Goal: Information Seeking & Learning: Learn about a topic

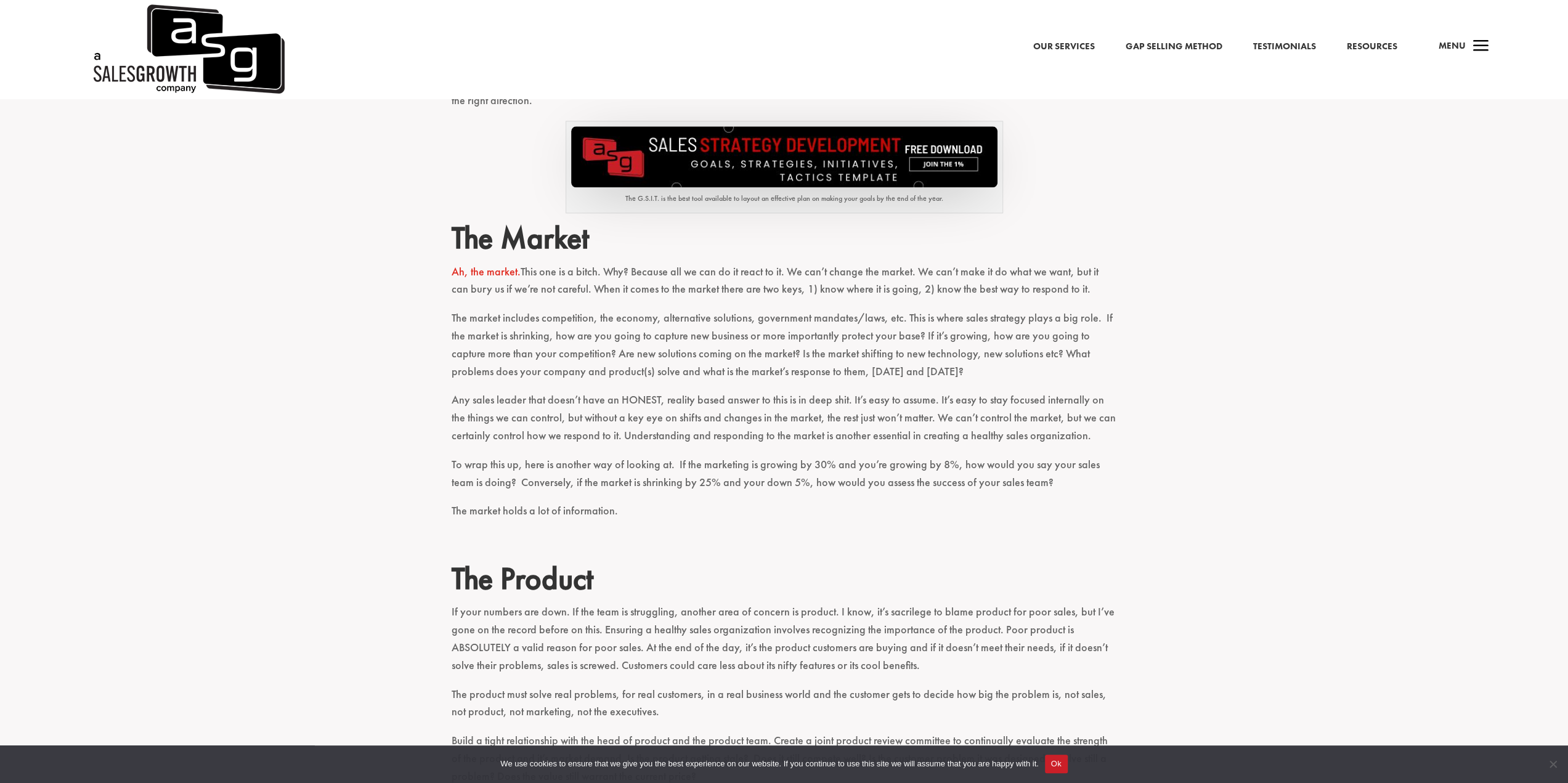
scroll to position [1540, 0]
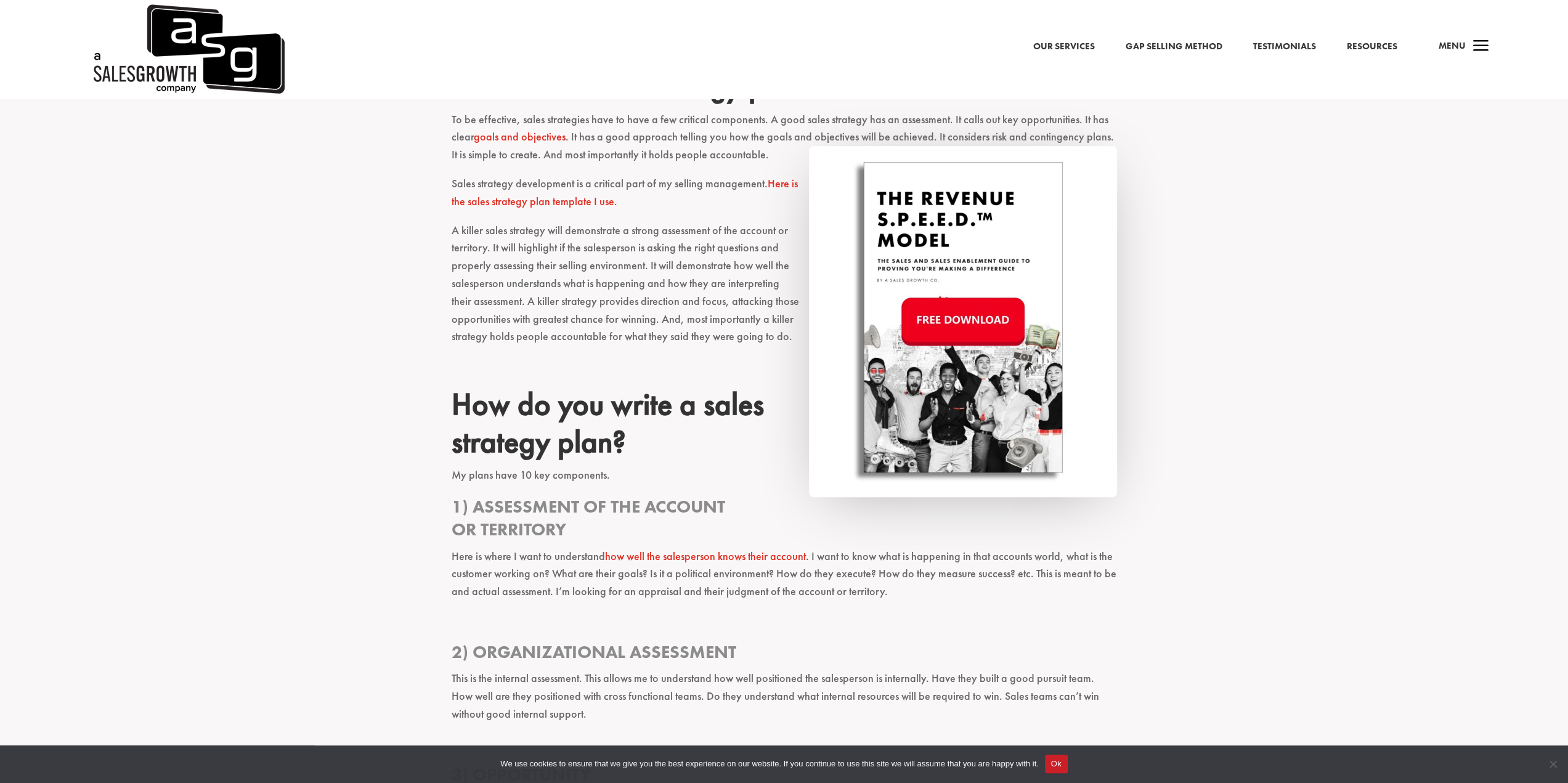
scroll to position [986, 0]
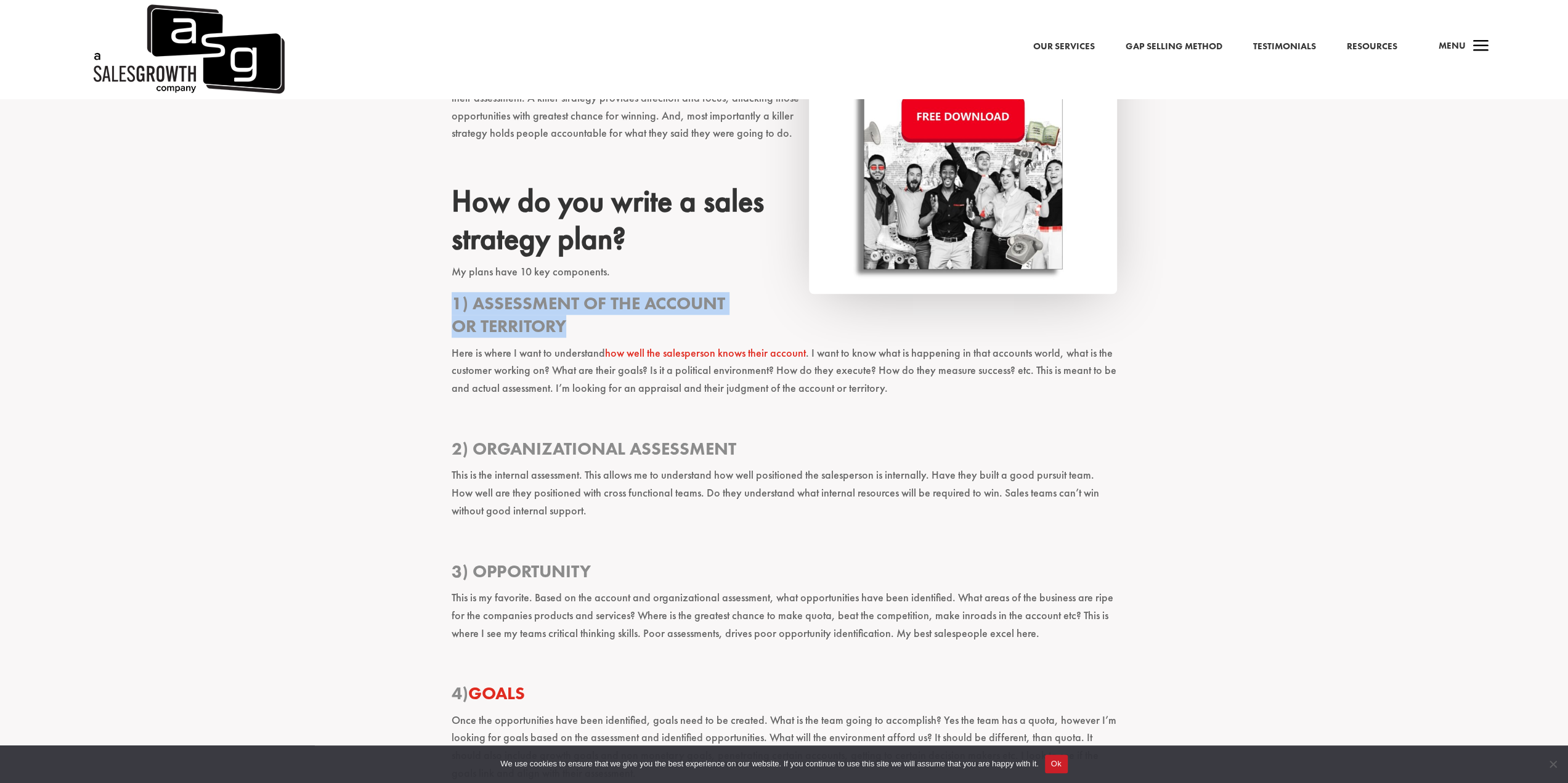
drag, startPoint x: 597, startPoint y: 326, endPoint x: 450, endPoint y: 308, distance: 148.1
drag, startPoint x: 662, startPoint y: 358, endPoint x: 505, endPoint y: 371, distance: 157.5
click at [505, 371] on p "Here is where I want to understand how well the salesperson knows their account…" at bounding box center [784, 376] width 666 height 64
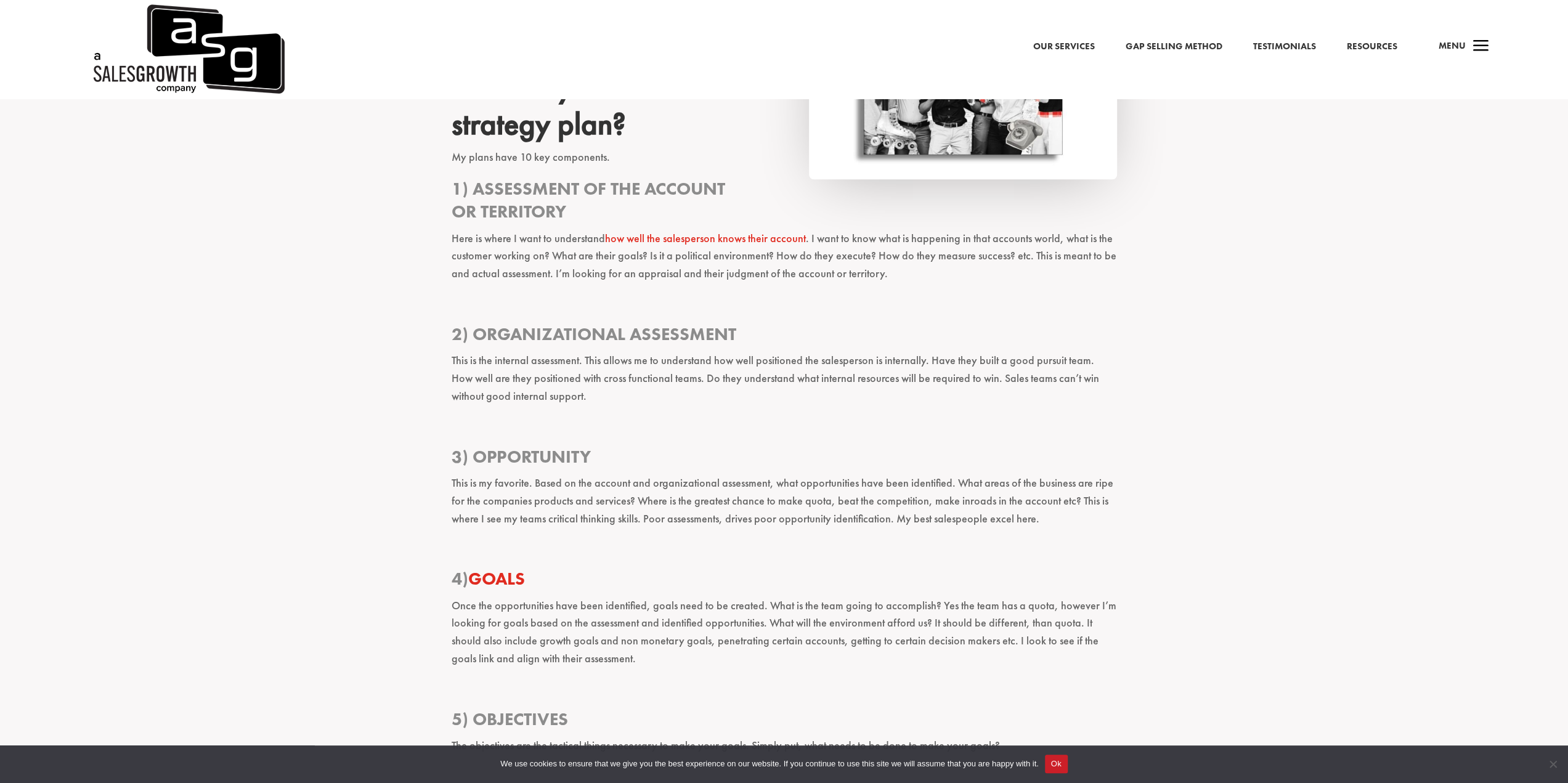
scroll to position [1294, 0]
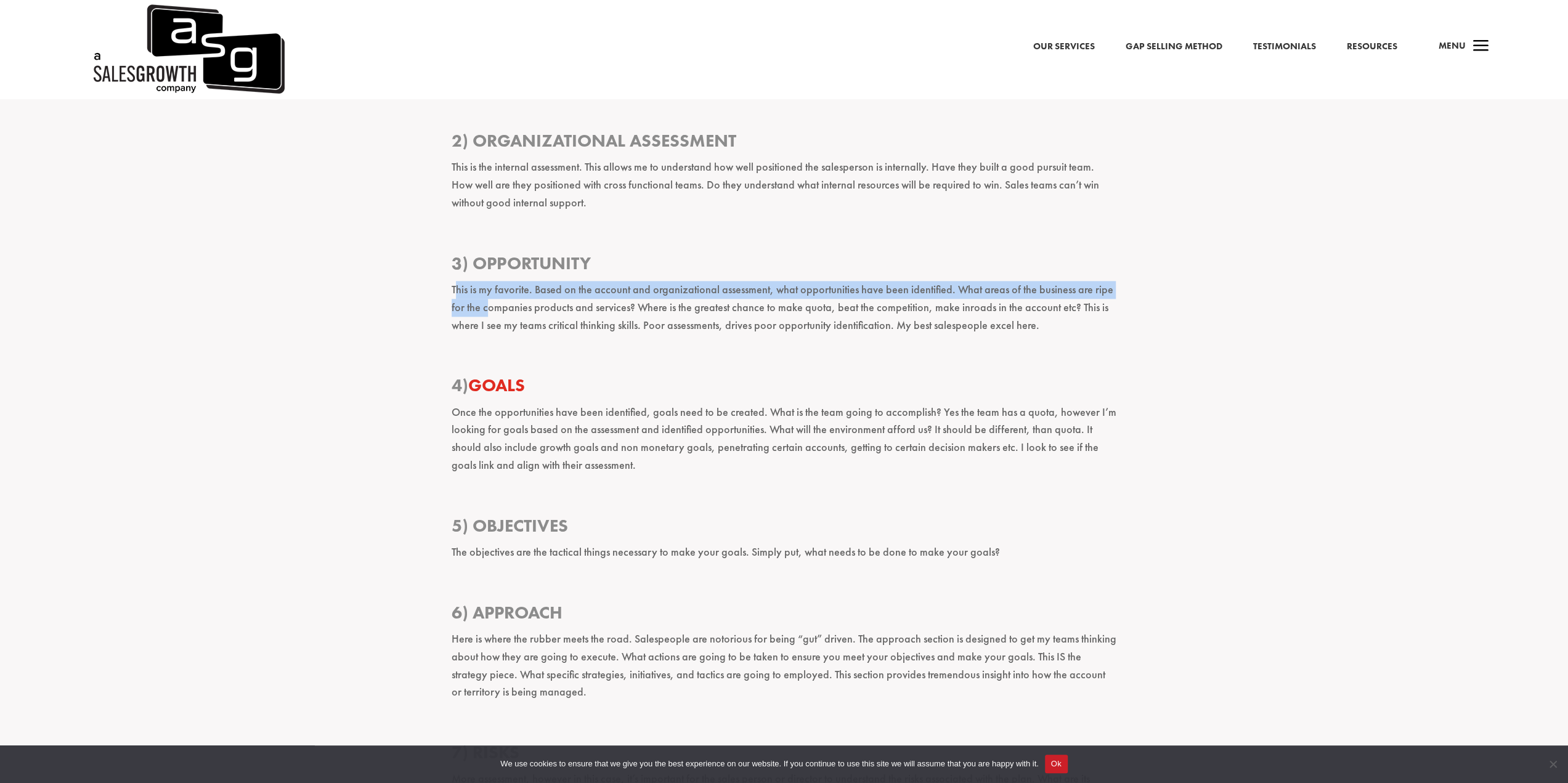
drag, startPoint x: 457, startPoint y: 292, endPoint x: 489, endPoint y: 310, distance: 36.7
click at [487, 310] on p "This is my favorite. Based on the account and organizational assessment, what o…" at bounding box center [784, 313] width 666 height 64
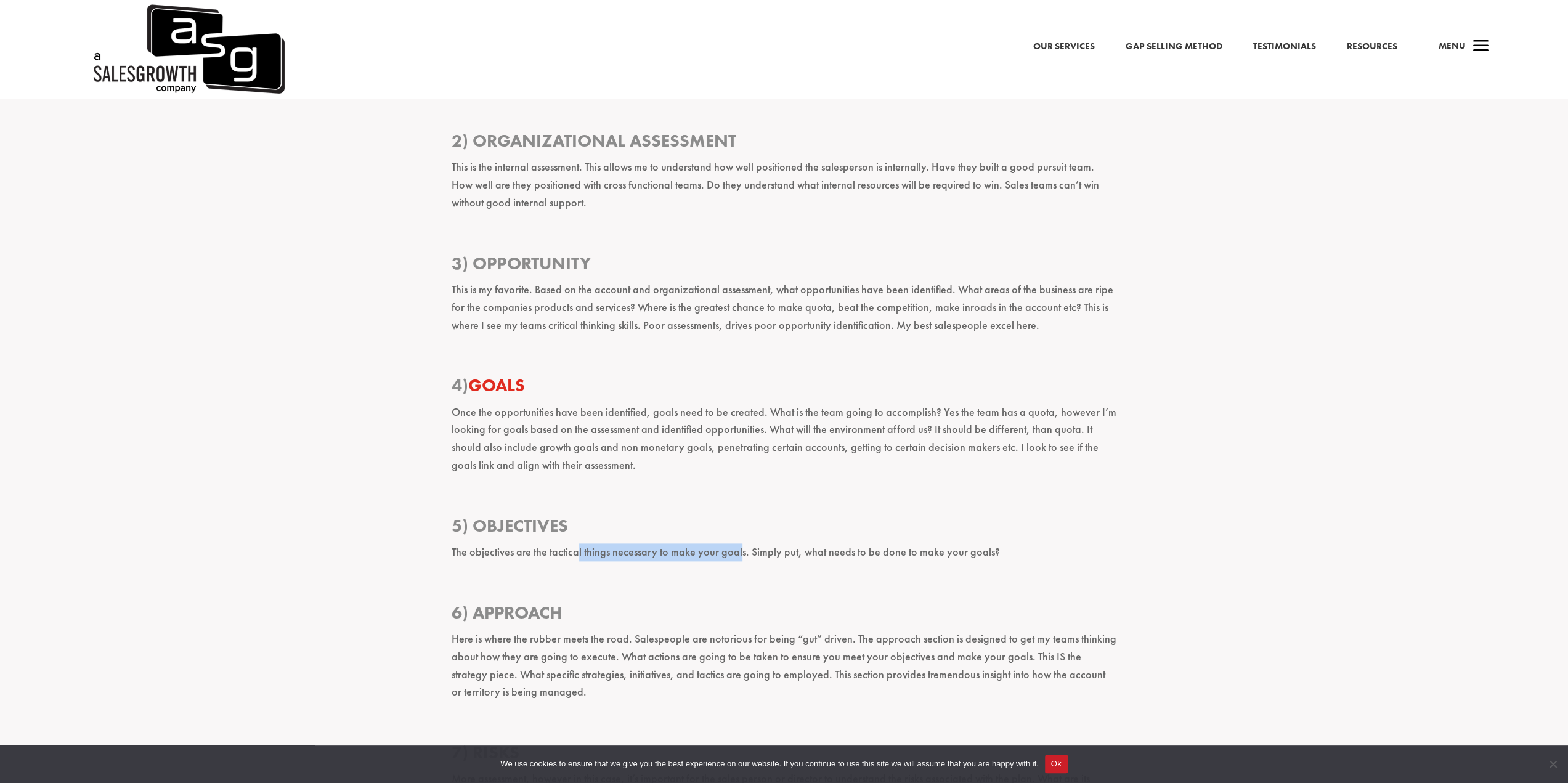
drag, startPoint x: 576, startPoint y: 552, endPoint x: 738, endPoint y: 564, distance: 162.4
click at [738, 564] on p "The objectives are the tactical things necessary to make your goals. Simply put…" at bounding box center [784, 558] width 666 height 29
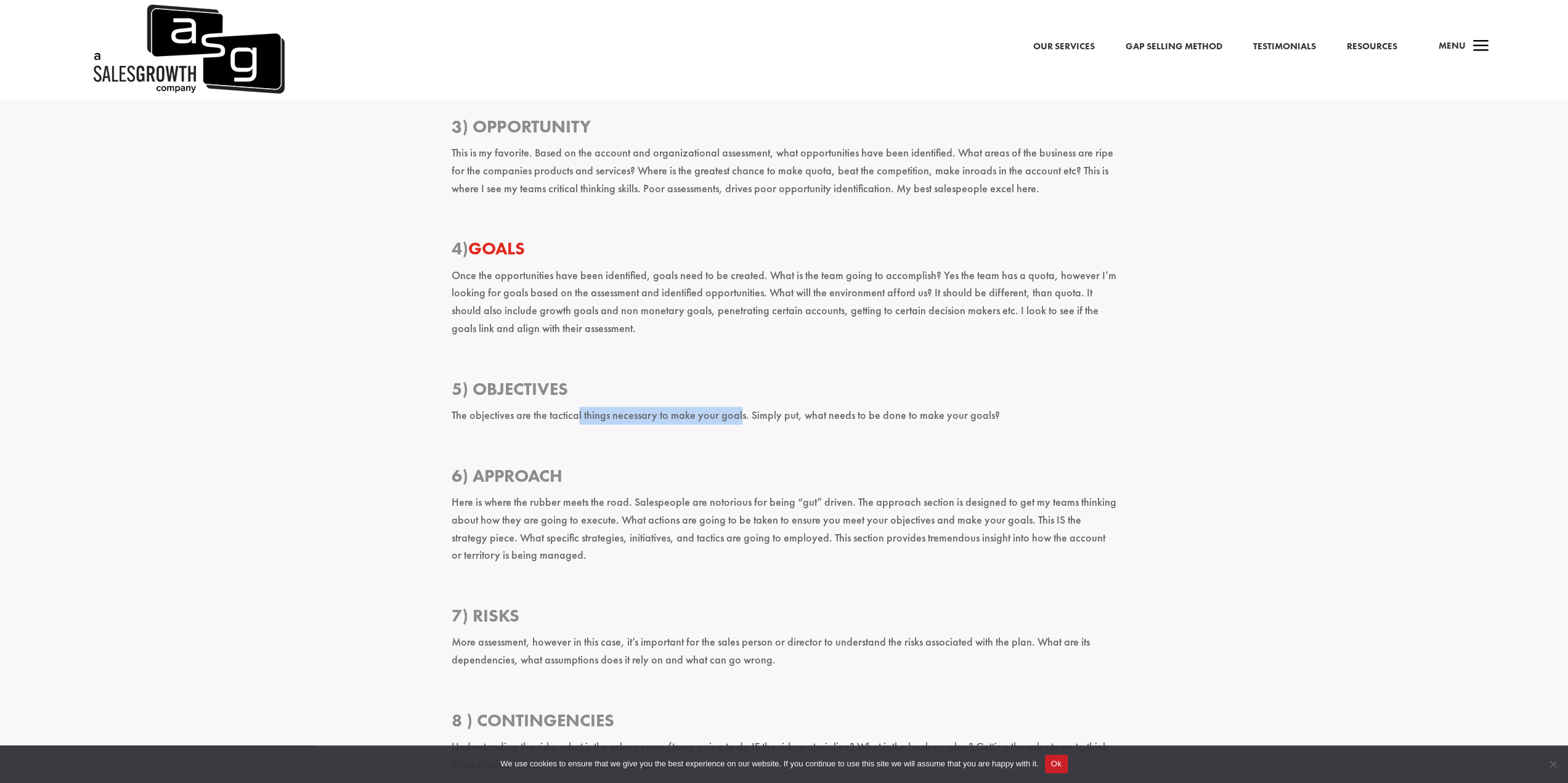
scroll to position [1479, 0]
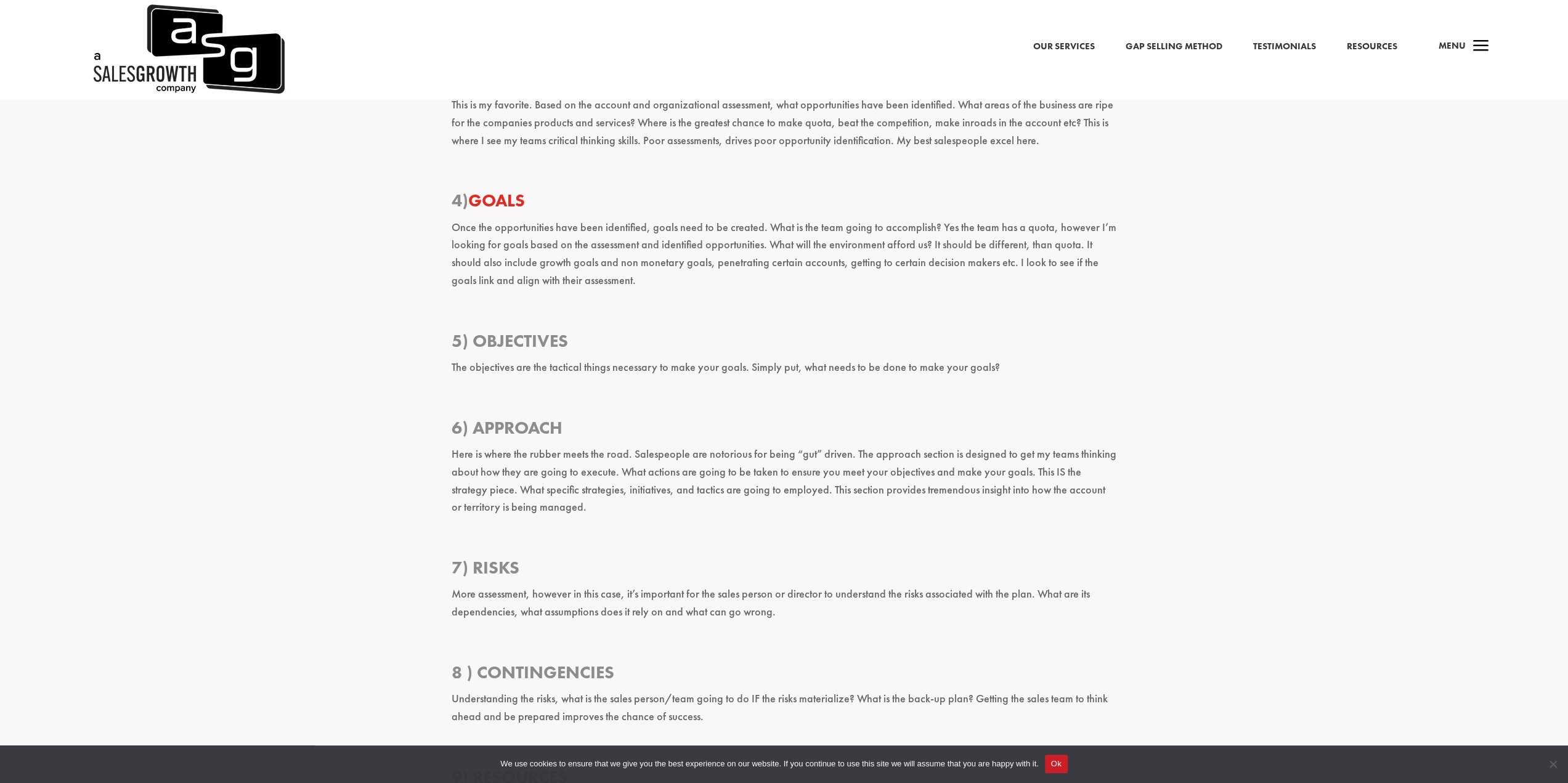
click at [585, 507] on p "Here is where the rubber meets the road. Salespeople are notorious for being “g…" at bounding box center [784, 486] width 666 height 82
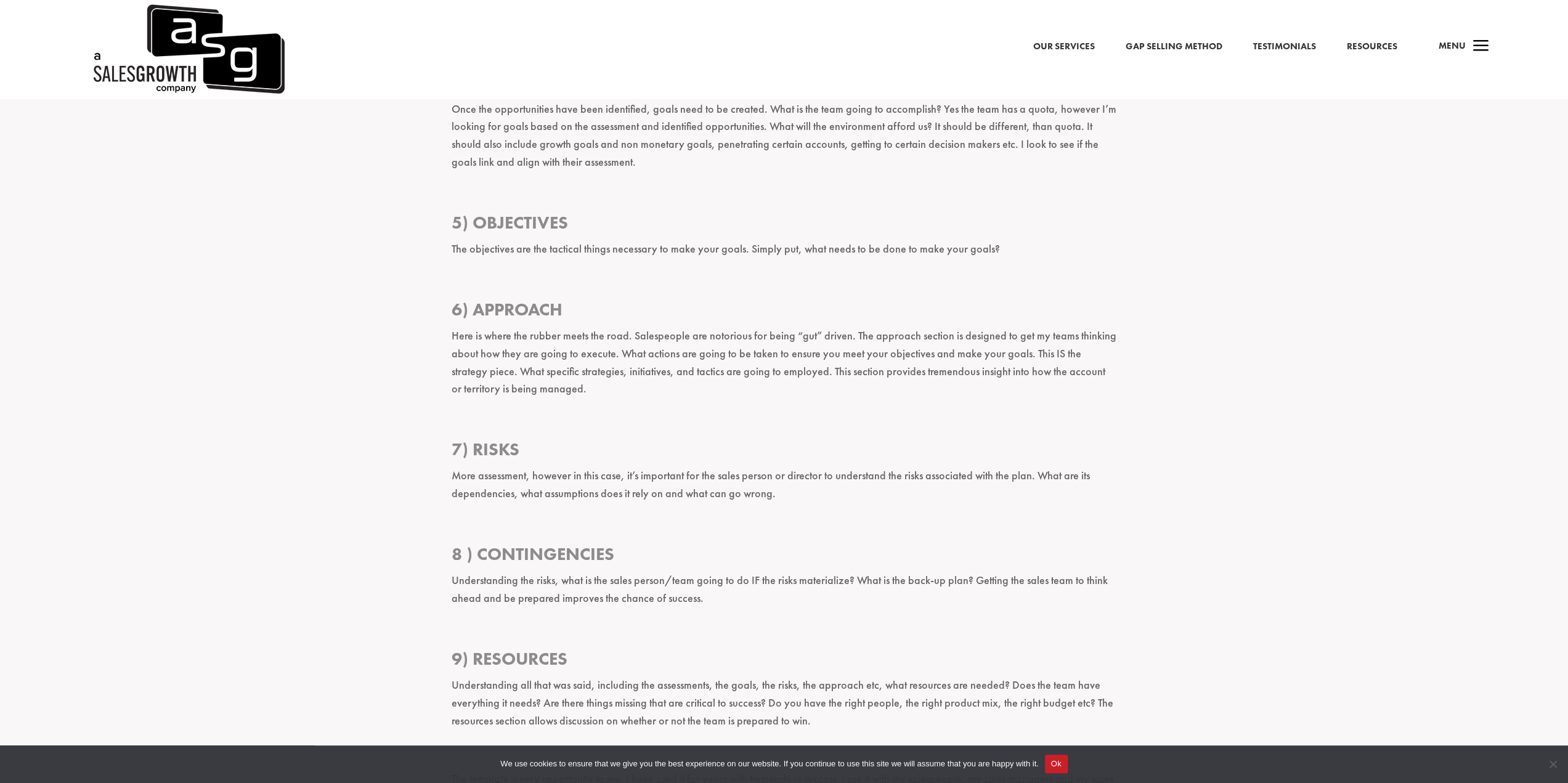
scroll to position [1418, 0]
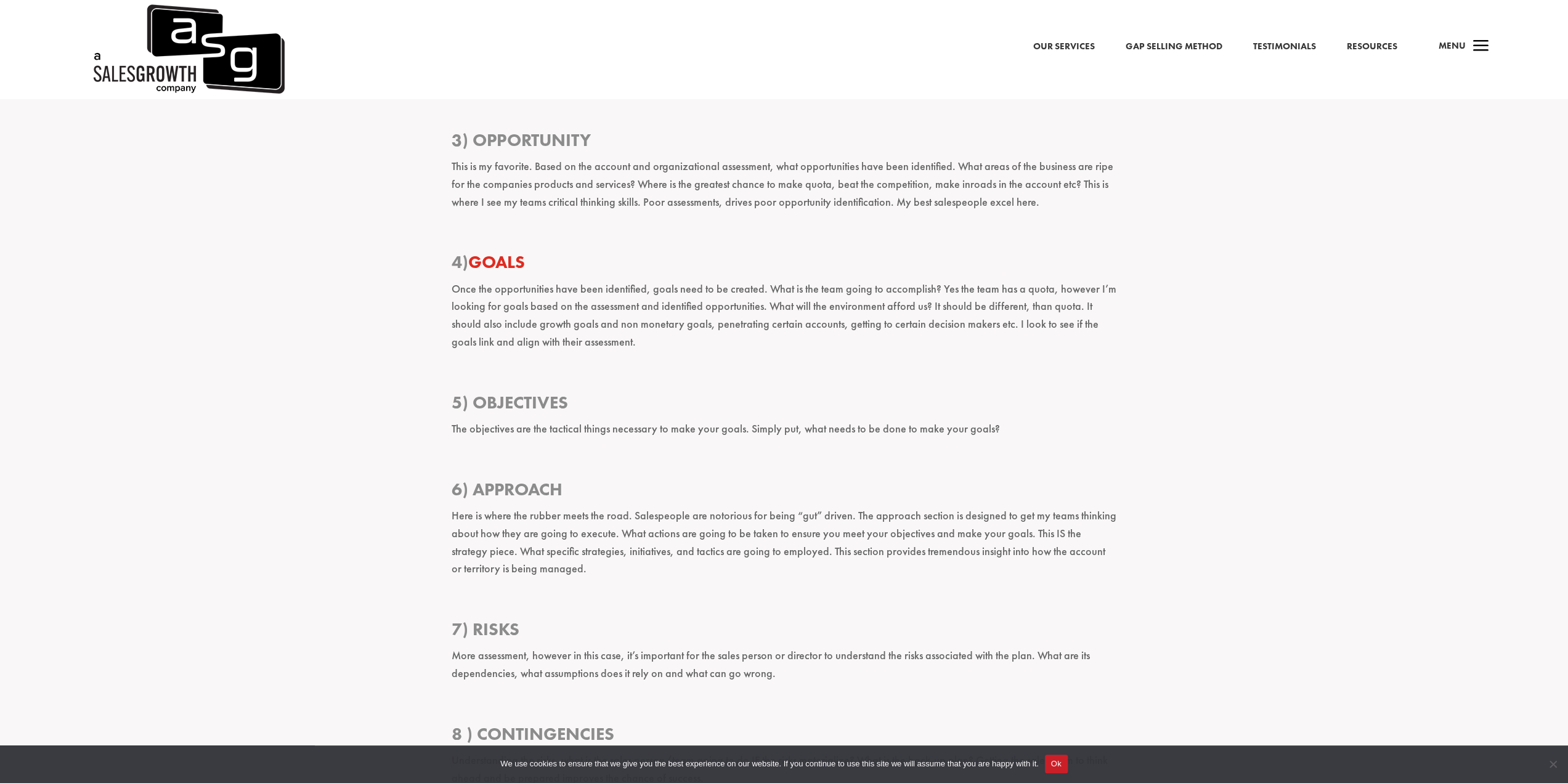
click at [514, 265] on link "Goals" at bounding box center [497, 262] width 57 height 23
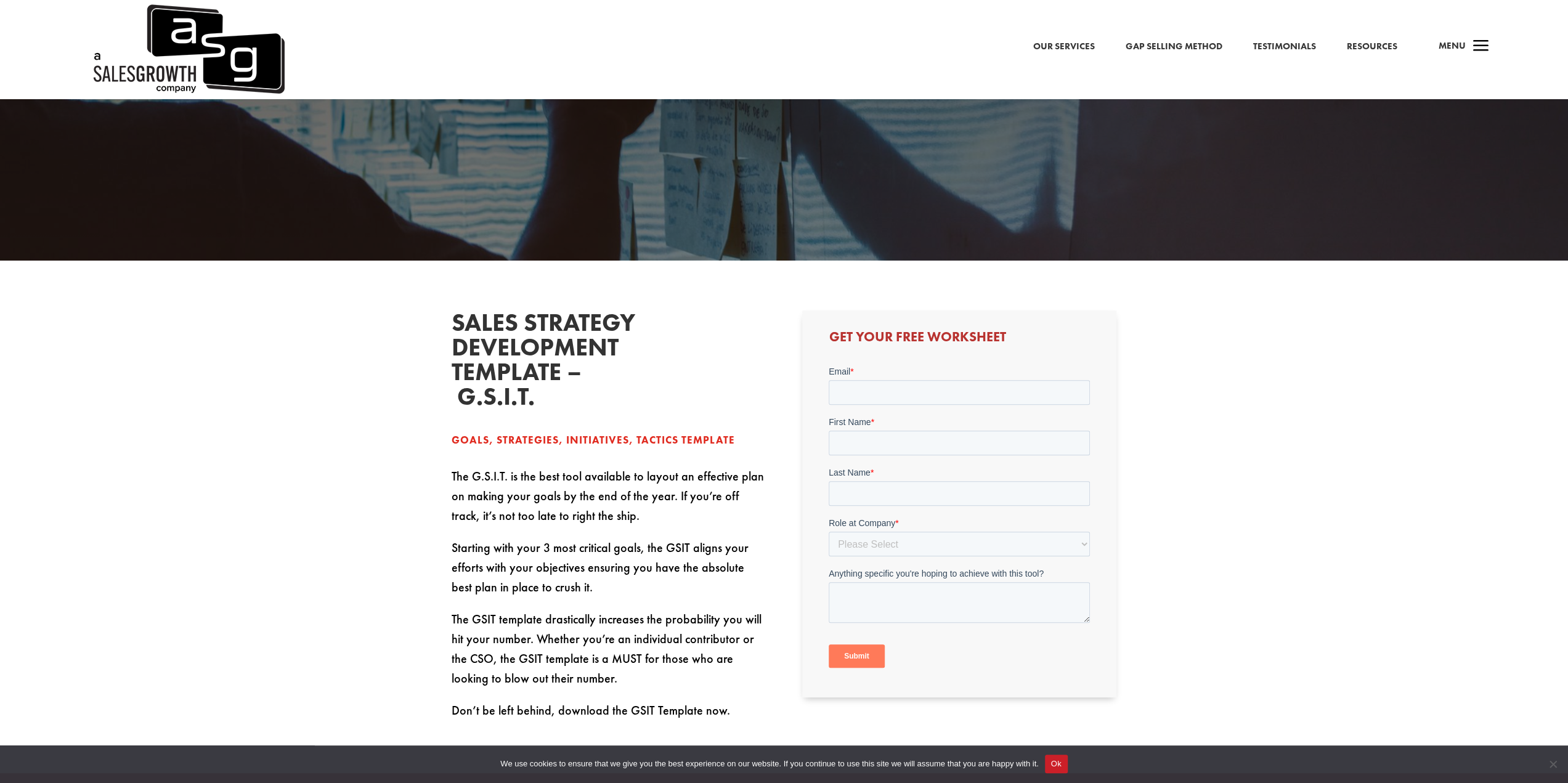
scroll to position [308, 0]
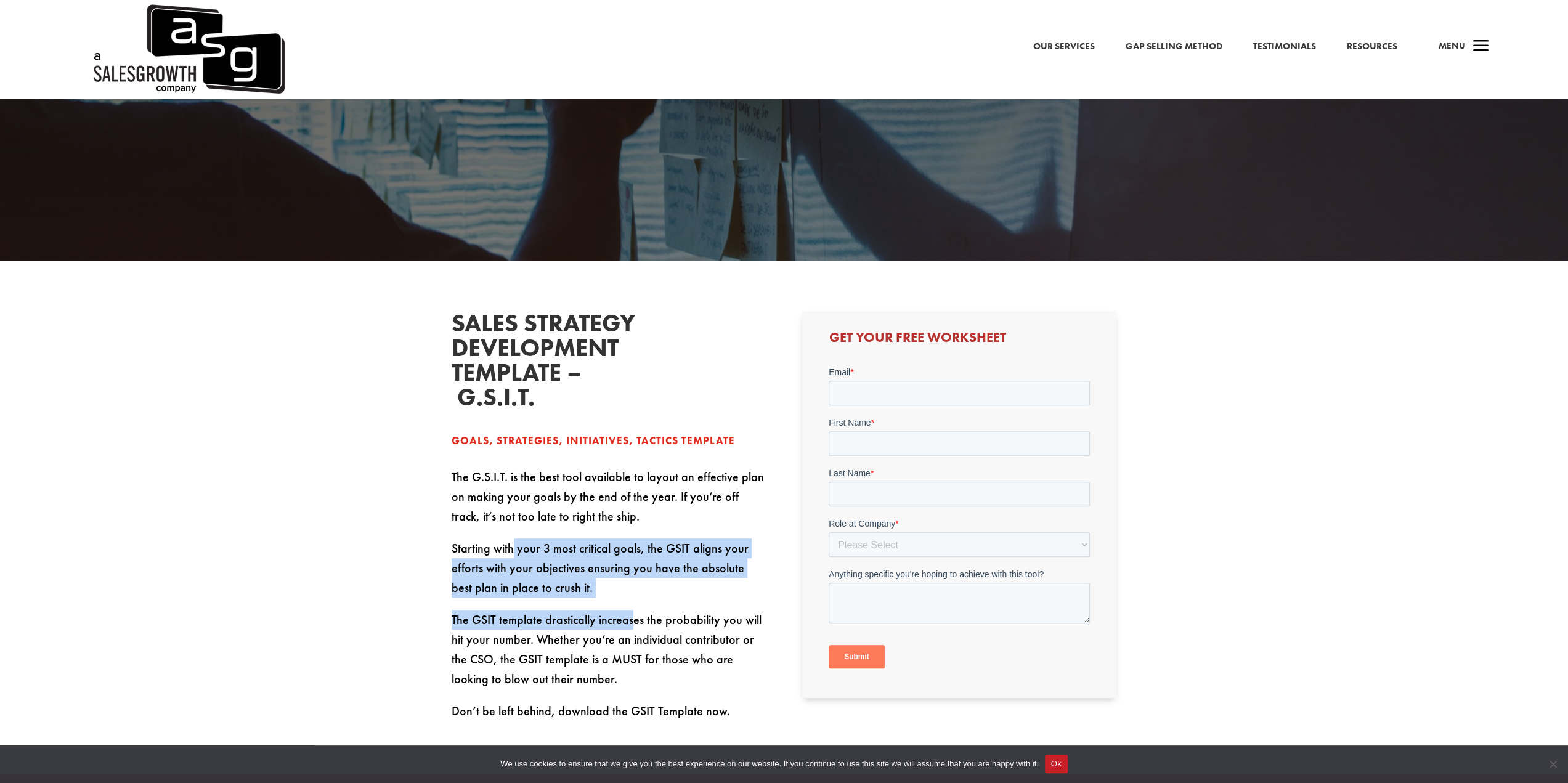
drag, startPoint x: 529, startPoint y: 577, endPoint x: 630, endPoint y: 652, distance: 125.8
click at [630, 652] on div "The G.S.I.T. is the best tool available to layout an effective plan on making y…" at bounding box center [609, 594] width 315 height 254
click at [630, 652] on p "The GSIT template drastically increases the probability you will hit your numbe…" at bounding box center [609, 656] width 315 height 91
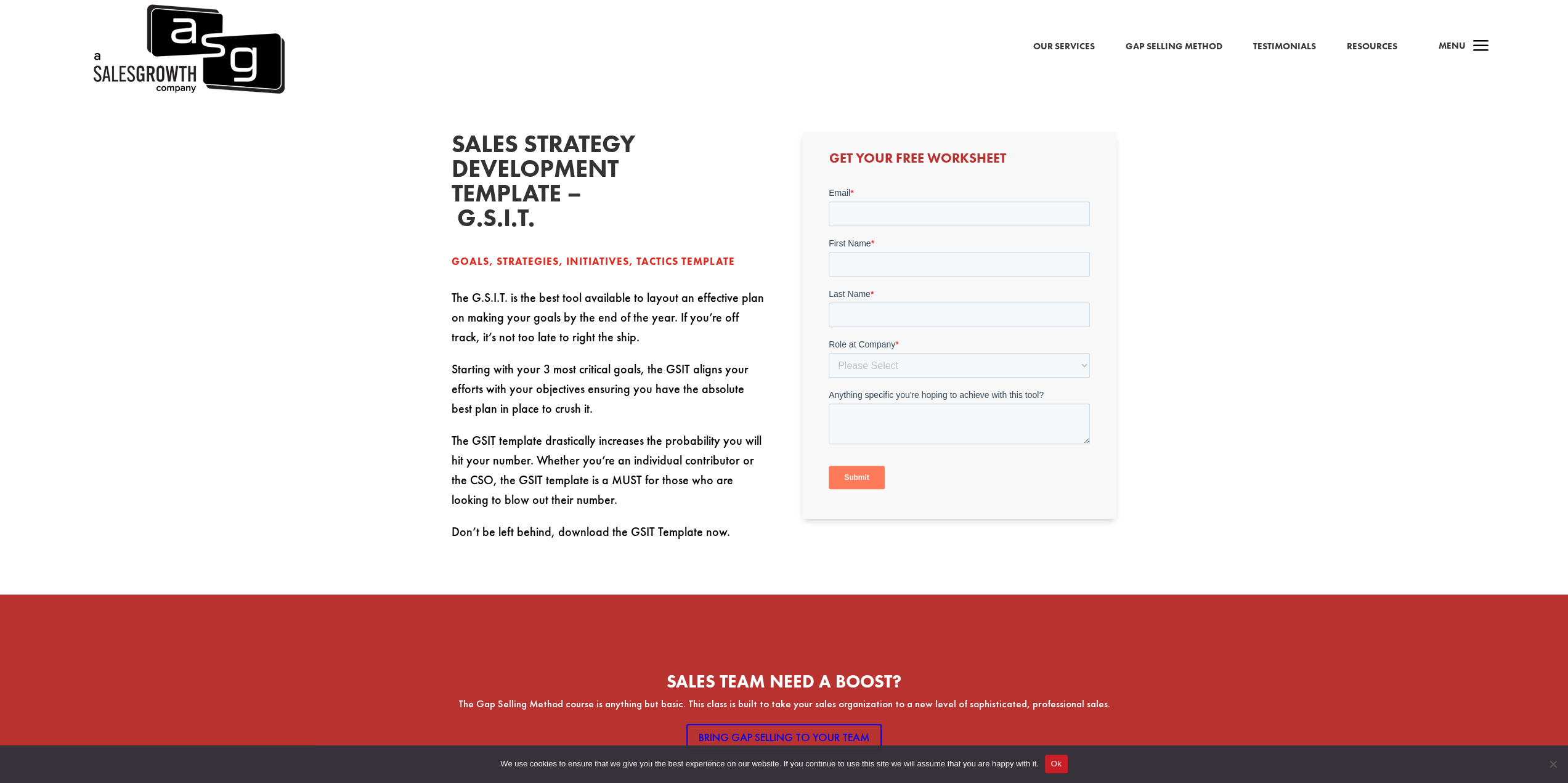
scroll to position [493, 0]
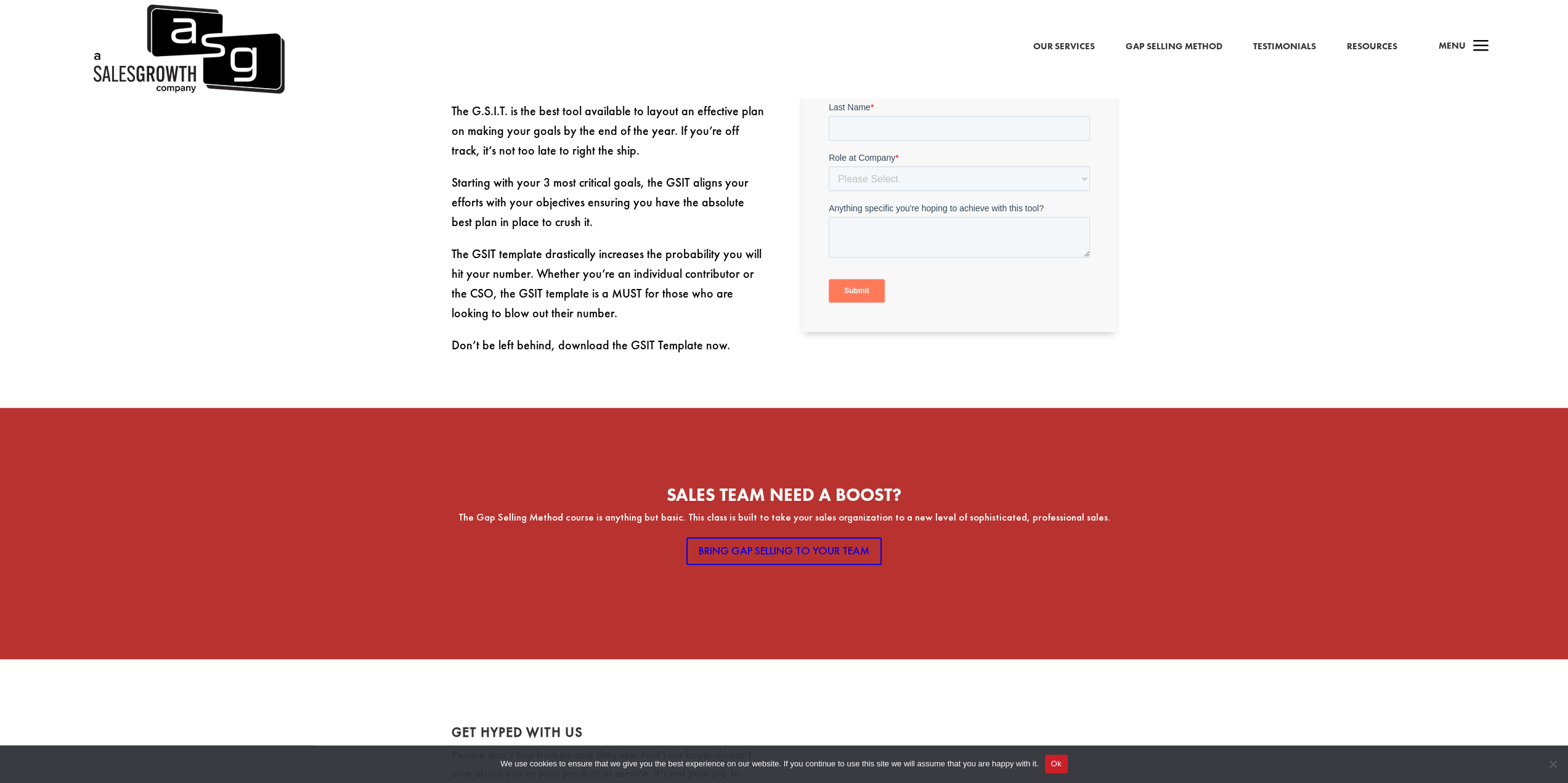
scroll to position [678, 0]
